Goal: Task Accomplishment & Management: Use online tool/utility

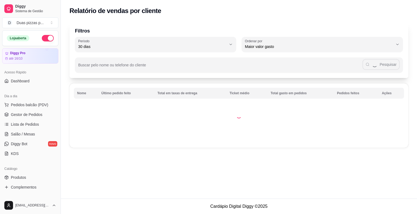
select select "30"
select select "HIGHEST_TOTAL_SPENT_WITH_ORDERS"
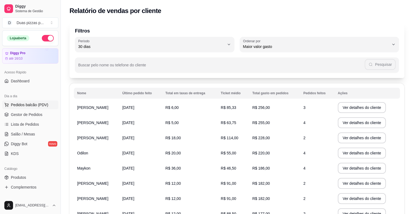
click at [21, 103] on span "Pedidos balcão (PDV)" at bounding box center [29, 104] width 37 height 5
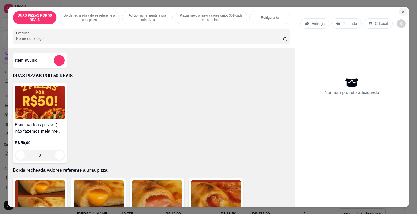
click at [399, 8] on button "Close" at bounding box center [403, 12] width 9 height 9
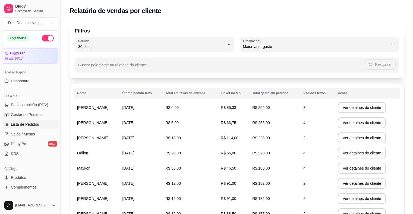
click at [35, 123] on span "Lista de Pedidos" at bounding box center [25, 124] width 28 height 5
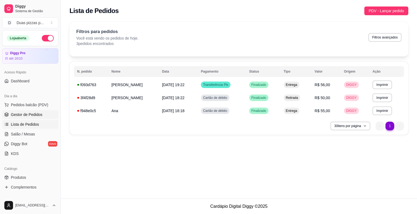
click at [34, 114] on span "Gestor de Pedidos" at bounding box center [26, 114] width 31 height 5
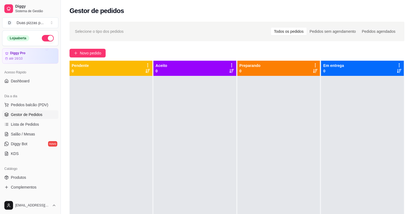
click at [2, 110] on link "Gestor de Pedidos" at bounding box center [30, 114] width 56 height 9
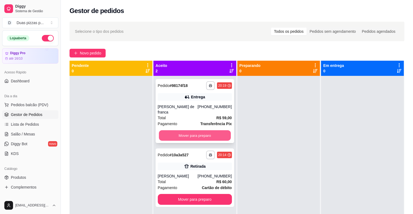
click at [185, 139] on button "Mover para preparo" at bounding box center [195, 135] width 72 height 11
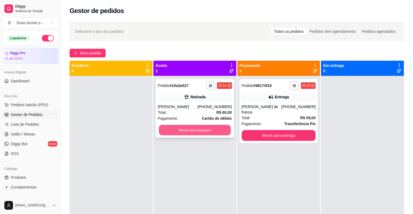
click at [187, 131] on button "Mover para preparo" at bounding box center [195, 130] width 72 height 11
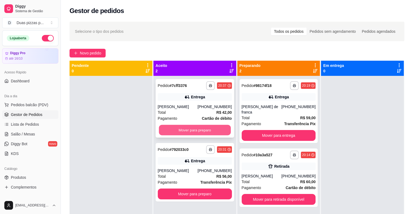
click at [177, 131] on button "Mover para preparo" at bounding box center [195, 130] width 72 height 11
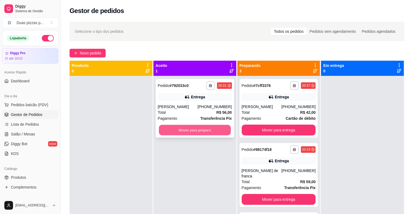
click at [193, 133] on button "Mover para preparo" at bounding box center [195, 130] width 72 height 11
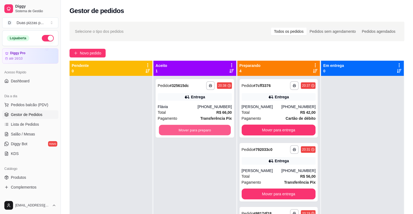
click at [193, 133] on button "Mover para preparo" at bounding box center [195, 130] width 72 height 11
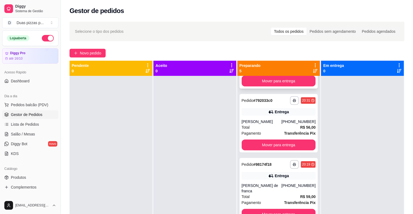
scroll to position [122, 0]
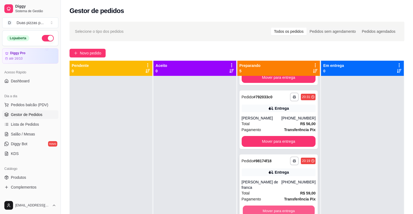
click at [273, 208] on button "Mover para entrega" at bounding box center [279, 211] width 72 height 11
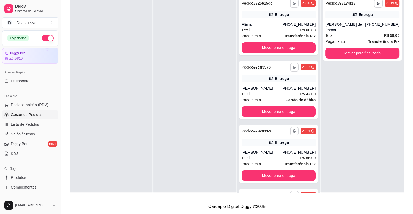
scroll to position [52, 0]
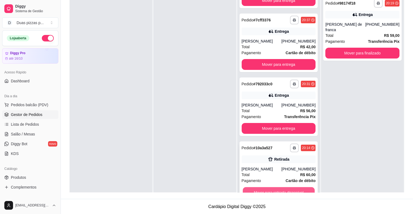
click at [298, 188] on button "Mover para retirada disponível" at bounding box center [279, 192] width 72 height 11
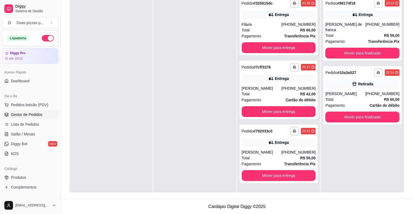
scroll to position [0, 0]
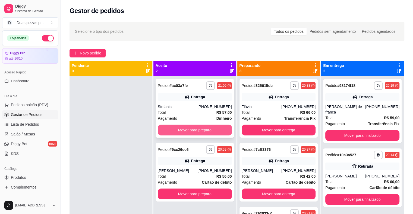
click at [185, 129] on button "Mover para preparo" at bounding box center [195, 130] width 74 height 11
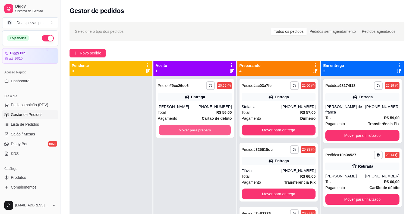
click at [185, 129] on button "Mover para preparo" at bounding box center [195, 130] width 72 height 11
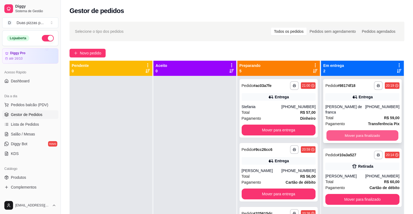
click at [360, 139] on button "Mover para finalizado" at bounding box center [362, 135] width 72 height 11
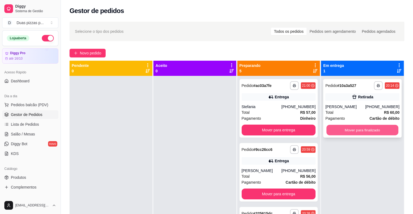
click at [362, 131] on button "Mover para finalizado" at bounding box center [362, 130] width 72 height 11
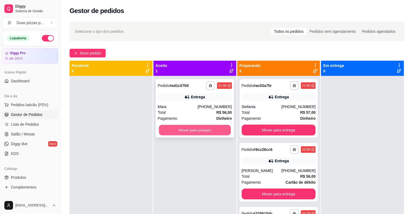
click at [223, 132] on button "Mover para preparo" at bounding box center [195, 130] width 72 height 11
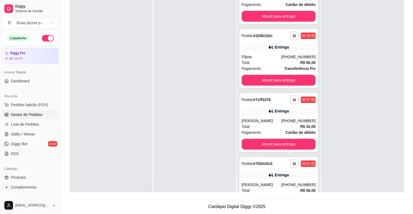
scroll to position [180, 0]
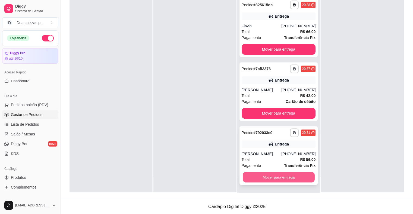
click at [267, 177] on button "Mover para entrega" at bounding box center [279, 177] width 72 height 11
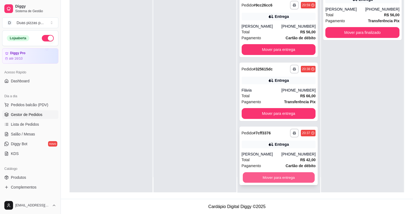
click at [269, 177] on button "Mover para entrega" at bounding box center [279, 178] width 72 height 11
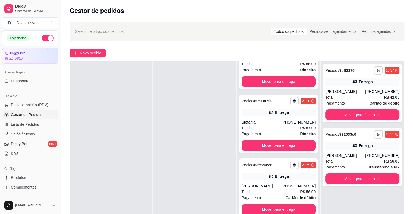
scroll to position [0, 0]
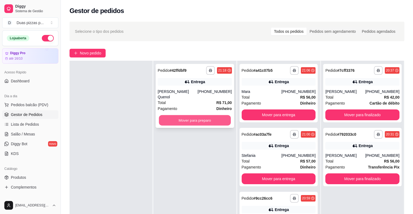
click at [217, 116] on button "Mover para preparo" at bounding box center [195, 120] width 72 height 11
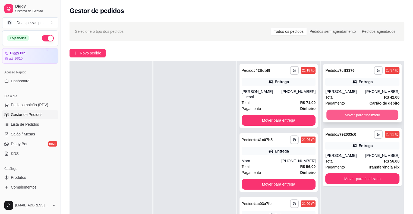
click at [346, 114] on button "Mover para finalizado" at bounding box center [362, 115] width 72 height 11
click at [368, 117] on button "Mover para finalizado" at bounding box center [362, 115] width 72 height 11
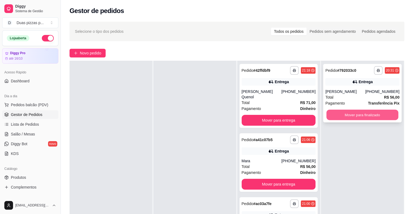
click at [354, 120] on button "Mover para finalizado" at bounding box center [362, 115] width 72 height 11
